Goal: Information Seeking & Learning: Understand process/instructions

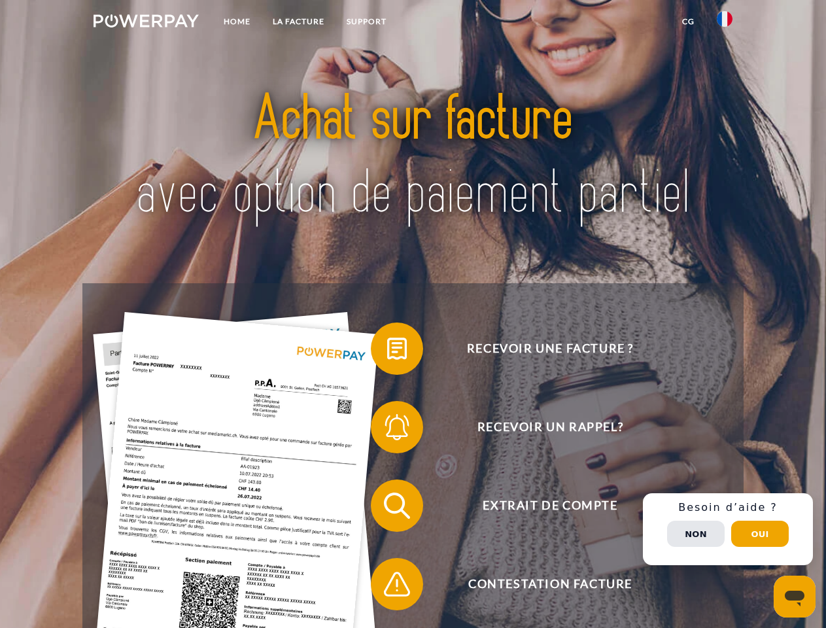
click at [146, 23] on img at bounding box center [145, 20] width 105 height 13
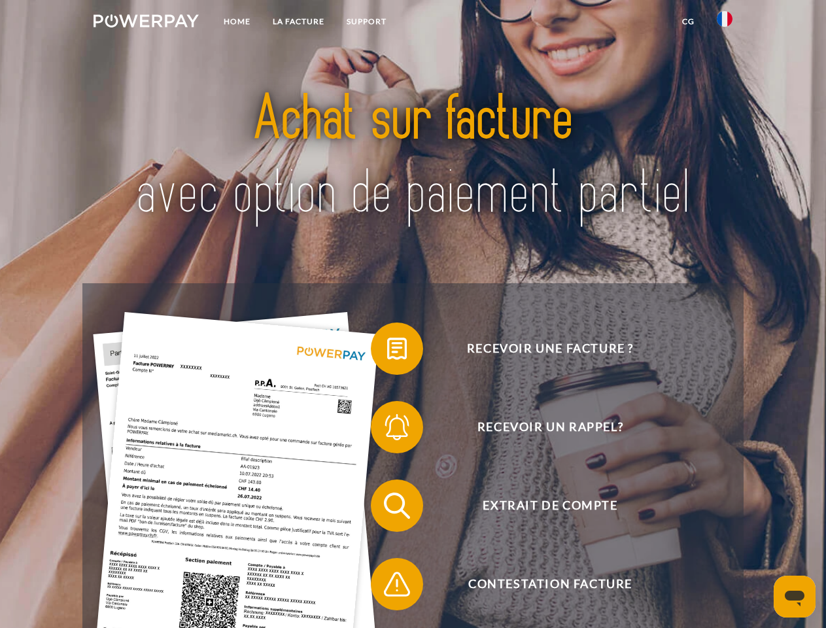
click at [724, 23] on img at bounding box center [725, 19] width 16 height 16
click at [688, 22] on link "CG" at bounding box center [688, 22] width 35 height 24
click at [387, 351] on span at bounding box center [377, 348] width 65 height 65
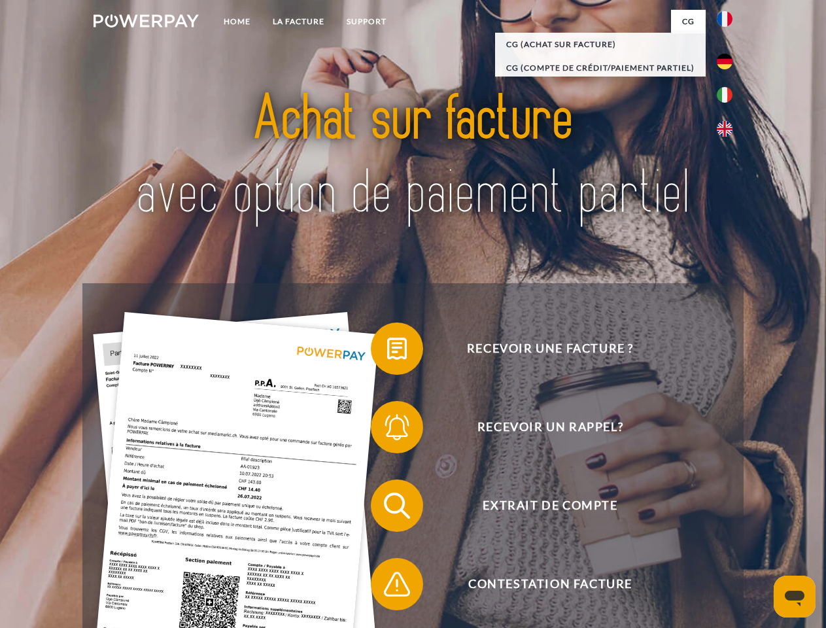
click at [387, 430] on span at bounding box center [377, 426] width 65 height 65
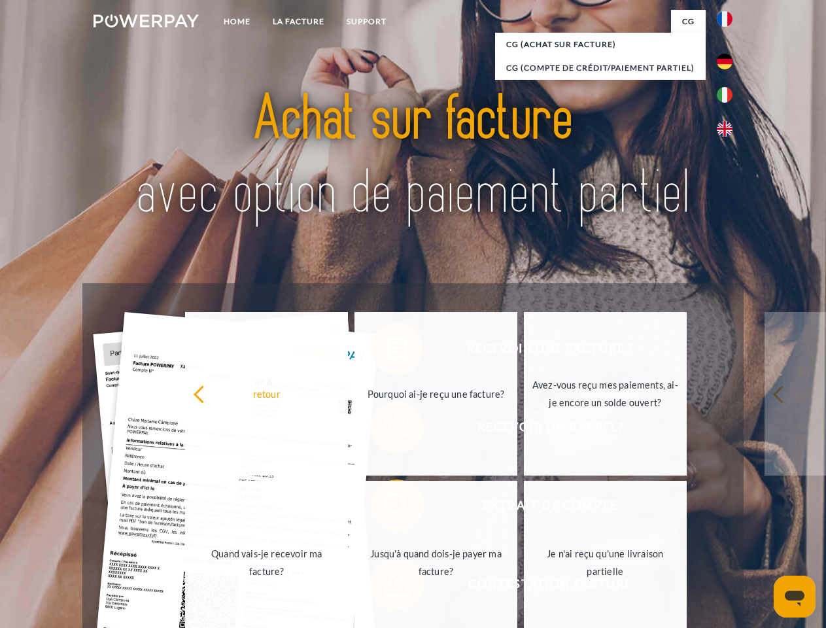
click at [387, 508] on link "Jusqu'à quand dois-je payer ma facture?" at bounding box center [435, 562] width 163 height 163
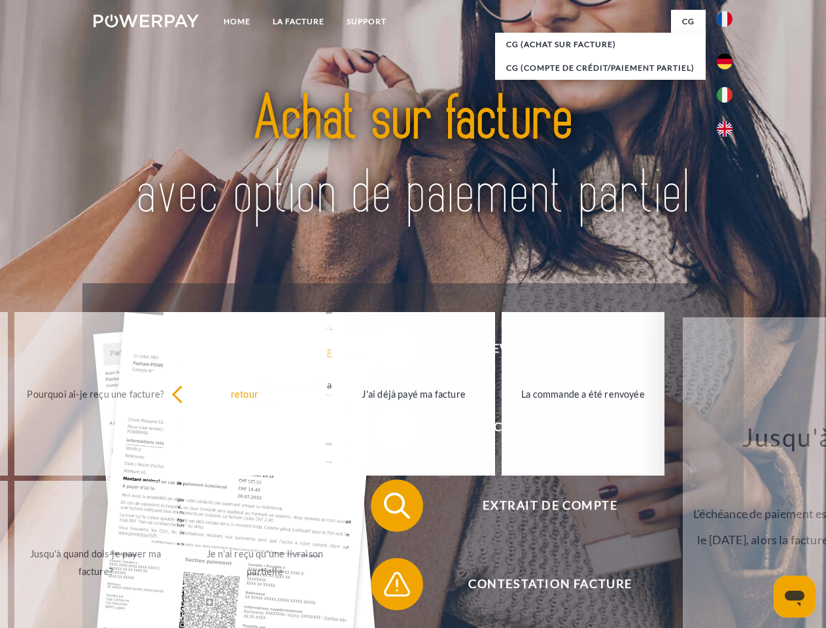
click at [387, 586] on span at bounding box center [377, 583] width 65 height 65
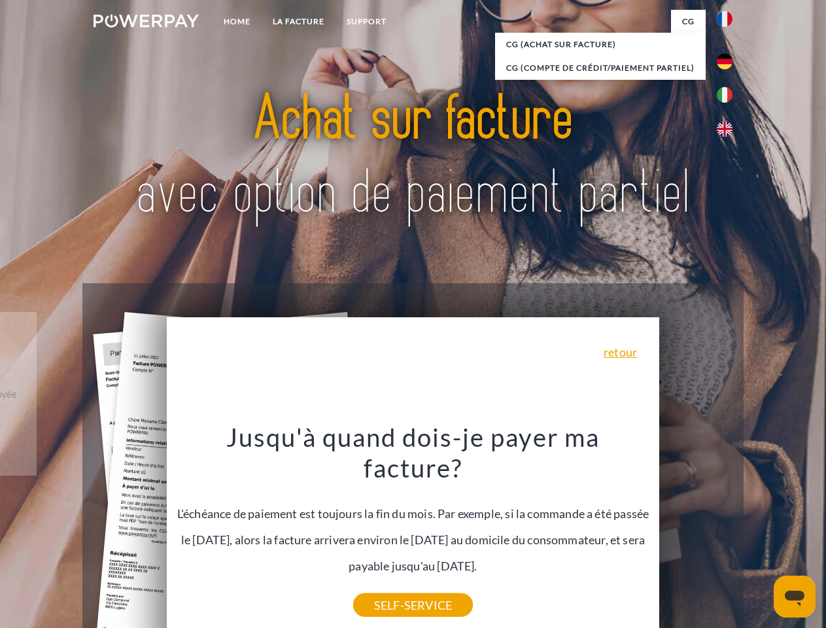
click at [728, 529] on div "Recevoir une facture ? Recevoir un rappel? Extrait de compte retour" at bounding box center [412, 544] width 660 height 523
click at [696, 532] on span "Extrait de compte" at bounding box center [550, 505] width 320 height 52
click at [760, 534] on header "Home LA FACTURE Support" at bounding box center [413, 451] width 826 height 903
